Goal: Task Accomplishment & Management: Manage account settings

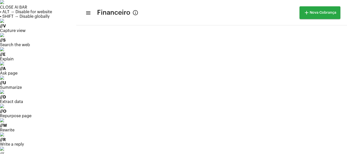
scroll to position [24, 0]
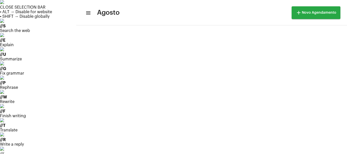
scroll to position [147, 0]
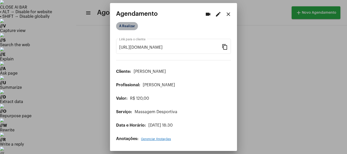
click at [123, 25] on mat-chip "A Realizar" at bounding box center [127, 26] width 22 height 8
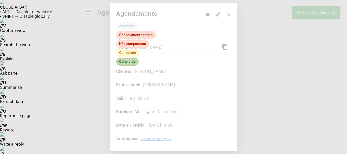
click at [129, 63] on mat-chip "Concluído" at bounding box center [127, 62] width 23 height 8
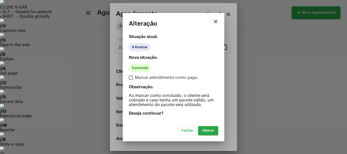
click at [203, 130] on span "Alterar" at bounding box center [208, 131] width 12 height 4
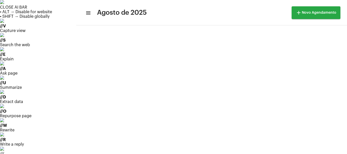
scroll to position [77, 0]
